Goal: Information Seeking & Learning: Check status

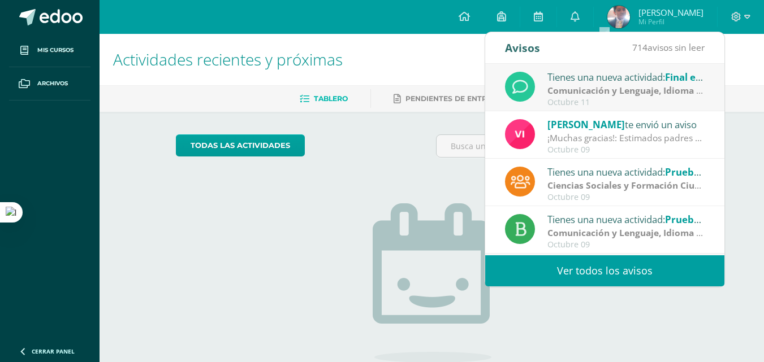
click at [641, 81] on div "Tienes una nueva actividad: Final exam" at bounding box center [625, 77] width 157 height 15
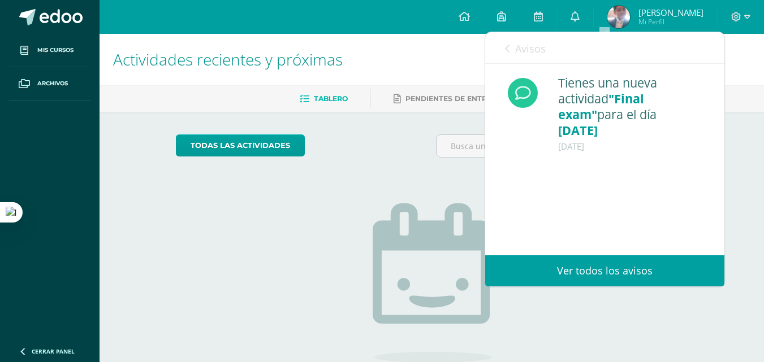
click at [685, 14] on span "[PERSON_NAME]" at bounding box center [670, 12] width 65 height 11
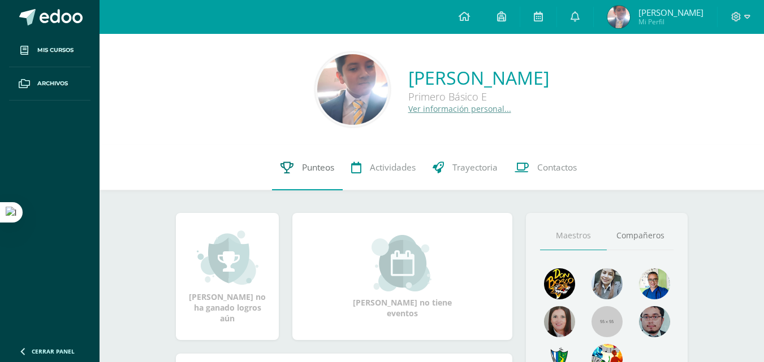
click at [308, 167] on span "Punteos" at bounding box center [318, 168] width 32 height 12
